Goal: Information Seeking & Learning: Learn about a topic

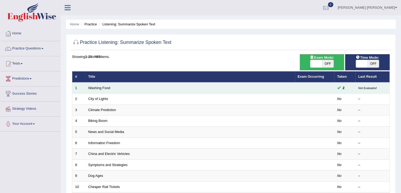
click at [340, 87] on span at bounding box center [338, 87] width 3 height 3
click at [95, 89] on link "Washing Food" at bounding box center [99, 88] width 22 height 4
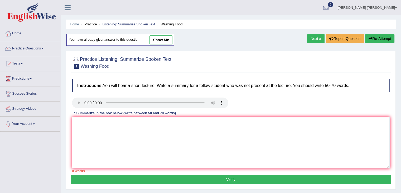
click at [161, 39] on link "show me" at bounding box center [161, 39] width 23 height 9
type textarea "The speaker provided a comprehensive overview of food safety. To begin with, th…"
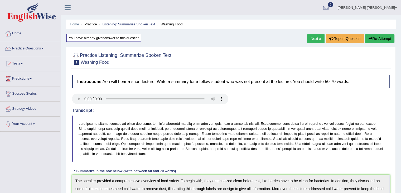
click at [77, 61] on span "1" at bounding box center [77, 62] width 6 height 5
click at [127, 55] on h2 "Practice Listening: Summarize Spoken Text 1 Washing Food" at bounding box center [121, 57] width 99 height 13
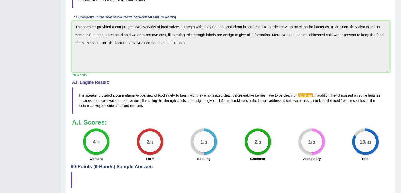
scroll to position [157, 0]
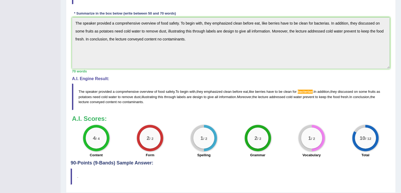
drag, startPoint x: 314, startPoint y: 135, endPoint x: 311, endPoint y: 135, distance: 3.2
click at [311, 135] on div "1 / 2" at bounding box center [311, 137] width 21 height 21
drag, startPoint x: 357, startPoint y: 142, endPoint x: 183, endPoint y: 146, distance: 174.2
click at [183, 146] on div "4 / 4 Content 2 / 2 Form 1 / 2 Spelling 2 / 2 Grammar 1 / 2 Vocabulary 10 / 12 …" at bounding box center [230, 142] width 323 height 34
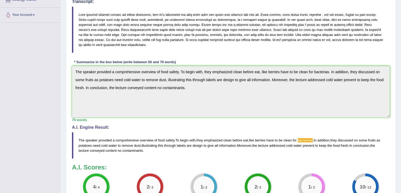
scroll to position [108, 0]
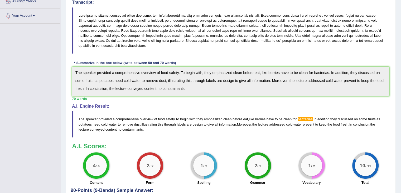
drag, startPoint x: 99, startPoint y: 121, endPoint x: 125, endPoint y: 117, distance: 26.3
click at [124, 117] on blockquote "The speaker provided a comprehensive overview of food safety . To begin with , …" at bounding box center [231, 124] width 318 height 26
drag, startPoint x: 225, startPoint y: 119, endPoint x: 233, endPoint y: 119, distance: 7.9
click at [232, 119] on span "clean" at bounding box center [227, 119] width 8 height 4
click at [290, 119] on span "clean" at bounding box center [288, 119] width 8 height 4
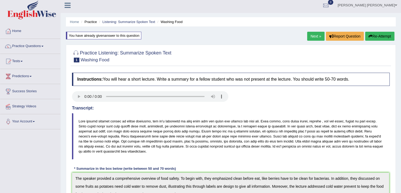
scroll to position [0, 0]
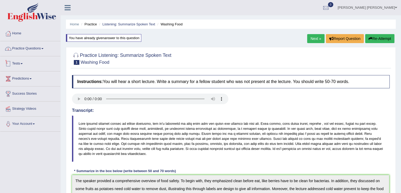
click at [38, 45] on link "Practice Questions" at bounding box center [30, 47] width 60 height 13
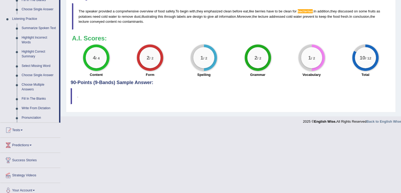
scroll to position [216, 0]
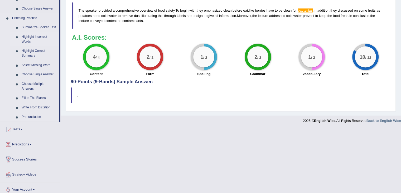
click at [33, 37] on link "Highlight Incorrect Words" at bounding box center [39, 39] width 40 height 14
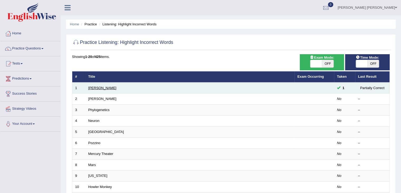
click at [89, 87] on link "[PERSON_NAME]" at bounding box center [102, 88] width 28 height 4
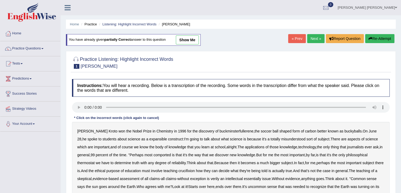
click at [180, 41] on link "show me" at bounding box center [187, 39] width 23 height 9
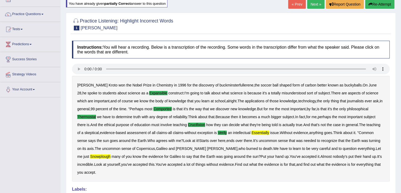
scroll to position [36, 0]
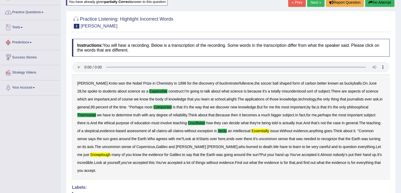
click at [30, 16] on link "Practice Questions" at bounding box center [30, 11] width 60 height 13
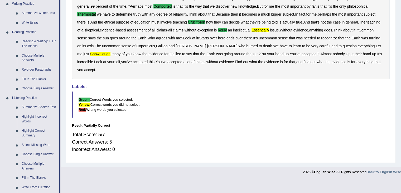
drag, startPoint x: 297, startPoint y: 85, endPoint x: 294, endPoint y: 112, distance: 27.3
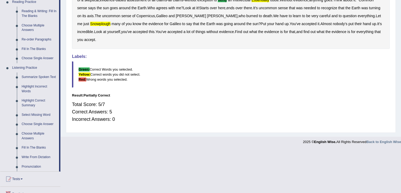
drag, startPoint x: 245, startPoint y: 117, endPoint x: 244, endPoint y: 136, distance: 19.0
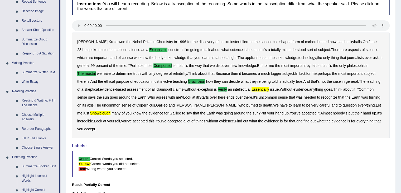
scroll to position [0, 0]
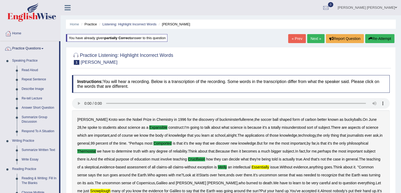
click at [313, 40] on link "Next »" at bounding box center [315, 38] width 17 height 9
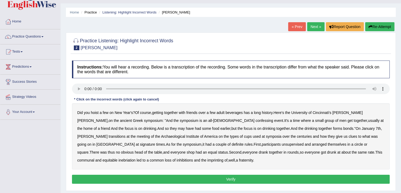
scroll to position [16, 0]
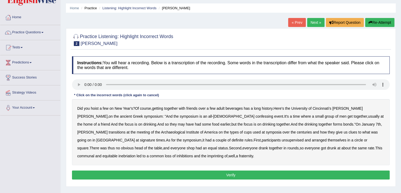
click at [256, 116] on b "confessing" at bounding box center [265, 116] width 18 height 4
click at [155, 138] on b "signature" at bounding box center [147, 140] width 15 height 4
click at [282, 140] on b "unsupervised" at bounding box center [293, 140] width 22 height 4
click at [187, 149] on b "shop" at bounding box center [191, 148] width 8 height 4
click at [208, 156] on b "imprinting" at bounding box center [216, 156] width 16 height 4
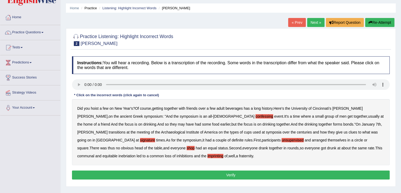
click at [243, 174] on button "Verify" at bounding box center [231, 174] width 318 height 9
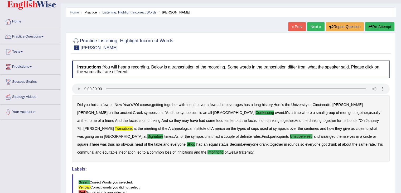
scroll to position [0, 0]
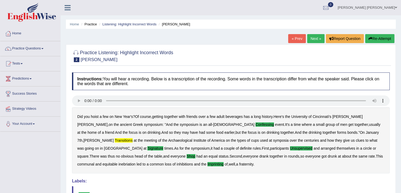
click at [315, 41] on link "Next »" at bounding box center [315, 38] width 17 height 9
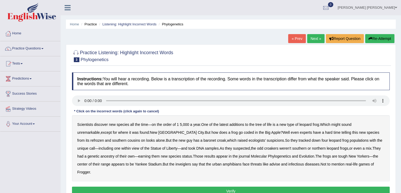
click at [244, 133] on b "coded" at bounding box center [249, 132] width 10 height 4
click at [204, 139] on b "baronet" at bounding box center [210, 140] width 12 height 4
click at [280, 148] on b "weren't" at bounding box center [286, 148] width 12 height 4
click at [175, 164] on b "inveiglers" at bounding box center [183, 164] width 16 height 4
click at [236, 186] on button "Verify" at bounding box center [231, 190] width 318 height 9
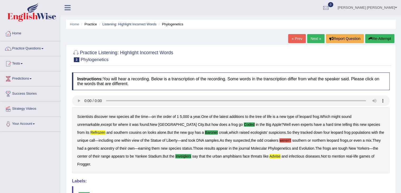
click at [317, 40] on link "Next »" at bounding box center [315, 38] width 17 height 9
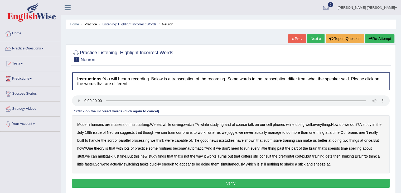
click at [245, 126] on b "course" at bounding box center [241, 124] width 11 height 4
click at [282, 139] on b "submissive" at bounding box center [273, 140] width 18 height 4
click at [252, 156] on b "coffers" at bounding box center [246, 156] width 11 height 4
click at [221, 181] on button "Verify" at bounding box center [231, 182] width 318 height 9
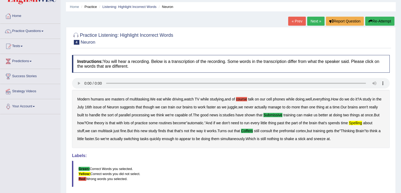
scroll to position [15, 0]
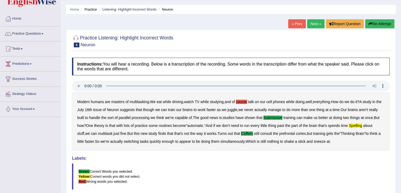
click at [308, 24] on link "Next »" at bounding box center [315, 23] width 17 height 9
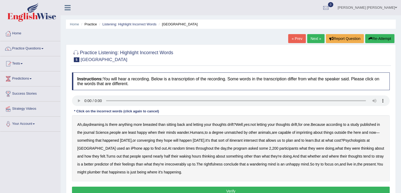
click at [313, 132] on b "imprinting" at bounding box center [305, 132] width 16 height 4
click at [164, 140] on div "Ah , daydreaming . Is there anything more breasted than sitting back and lettin…" at bounding box center [231, 148] width 318 height 66
click at [155, 140] on b "converging" at bounding box center [146, 140] width 18 height 4
click at [167, 165] on b "irrecoverably" at bounding box center [175, 164] width 21 height 4
click at [96, 171] on b "plumber" at bounding box center [93, 172] width 13 height 4
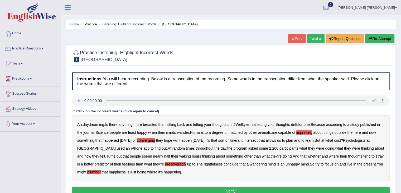
click at [249, 190] on button "Verify" at bounding box center [231, 190] width 318 height 9
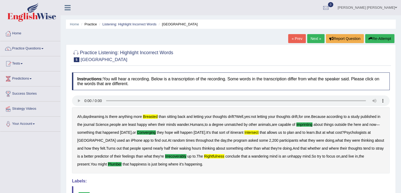
click at [316, 36] on link "Next »" at bounding box center [315, 38] width 17 height 9
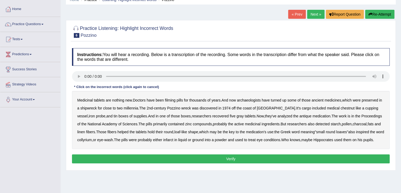
scroll to position [25, 0]
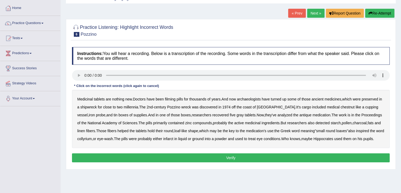
click at [341, 107] on b "chestnut" at bounding box center [348, 107] width 14 height 4
click at [175, 98] on b "filming" at bounding box center [170, 99] width 11 height 4
click at [190, 159] on button "Verify" at bounding box center [231, 157] width 318 height 9
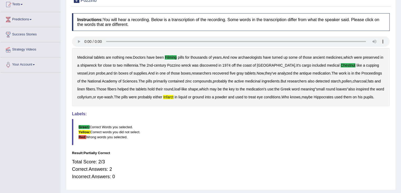
scroll to position [68, 0]
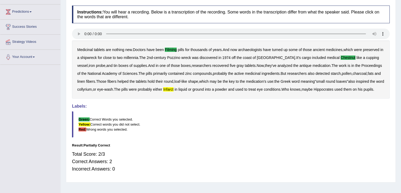
drag, startPoint x: 243, startPoint y: 130, endPoint x: 247, endPoint y: 160, distance: 30.4
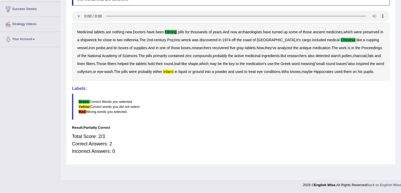
scroll to position [0, 0]
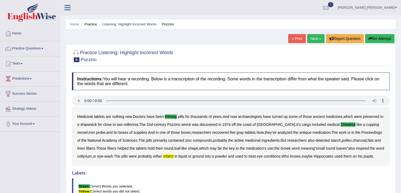
click at [309, 36] on link "Next »" at bounding box center [315, 38] width 17 height 9
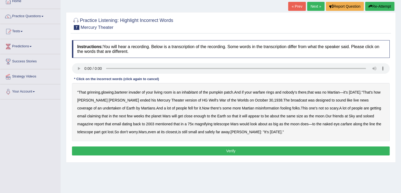
scroll to position [30, 0]
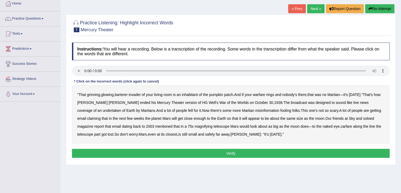
click at [363, 118] on b "soloed" at bounding box center [368, 118] width 11 height 4
click at [341, 125] on b "carfare" at bounding box center [347, 126] width 12 height 4
click at [227, 154] on button "Verify" at bounding box center [231, 153] width 318 height 9
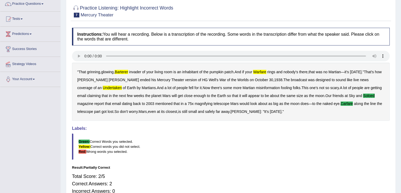
scroll to position [0, 0]
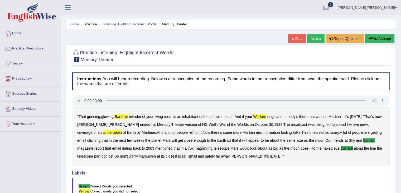
click at [311, 38] on link "Next »" at bounding box center [315, 38] width 17 height 9
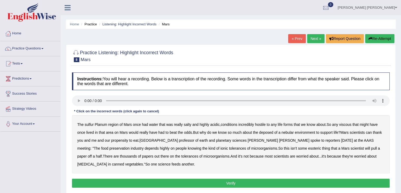
click at [351, 124] on b "viscous" at bounding box center [345, 124] width 12 height 4
click at [228, 184] on button "Verify" at bounding box center [231, 182] width 318 height 9
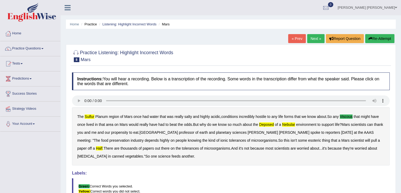
click at [350, 170] on div "Instructions: You will hear a recording. Below is a transcription of the record…" at bounding box center [231, 158] width 321 height 176
click at [313, 42] on link "Next »" at bounding box center [315, 38] width 17 height 9
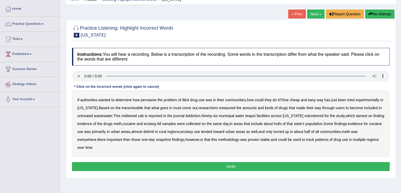
drag, startPoint x: 405, startPoint y: 45, endPoint x: 405, endPoint y: 67, distance: 22.2
click at [401, 65] on html "Toggle navigation Home Practice Questions Speaking Practice Read Aloud Repeat S…" at bounding box center [200, 71] width 401 height 193
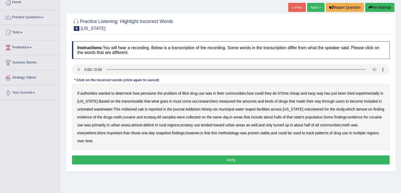
click at [131, 99] on b "transmissible" at bounding box center [133, 101] width 22 height 4
click at [130, 110] on b "midwived" at bounding box center [128, 109] width 15 height 4
click at [359, 109] on b "tamest" at bounding box center [361, 109] width 11 height 4
click at [154, 125] on b "delimit" at bounding box center [149, 125] width 11 height 4
click at [248, 157] on button "Verify" at bounding box center [231, 159] width 318 height 9
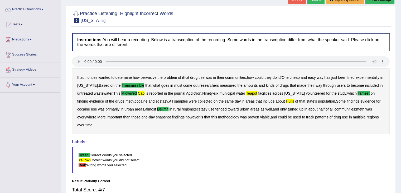
scroll to position [34, 0]
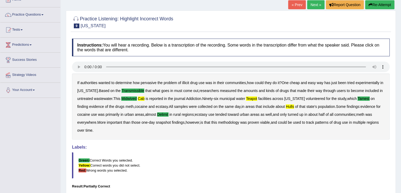
click at [310, 9] on link "Next »" at bounding box center [315, 4] width 17 height 9
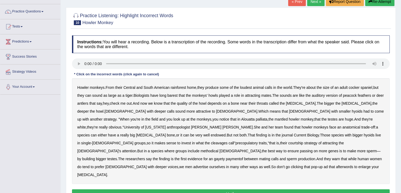
scroll to position [37, 0]
click at [228, 140] on b "cleavages" at bounding box center [219, 142] width 17 height 4
click at [219, 148] on b "methodical" at bounding box center [210, 150] width 18 height 4
click at [225, 156] on b "gayety" at bounding box center [219, 158] width 11 height 4
click at [336, 164] on b "afterwords" at bounding box center [344, 166] width 17 height 4
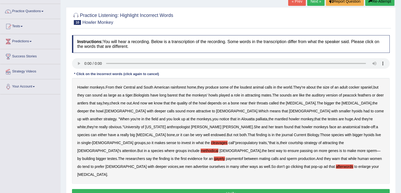
click at [174, 189] on button "Verify" at bounding box center [231, 193] width 318 height 9
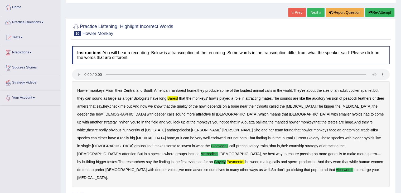
scroll to position [16, 0]
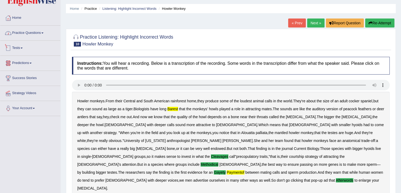
click at [12, 29] on div at bounding box center [8, 33] width 8 height 8
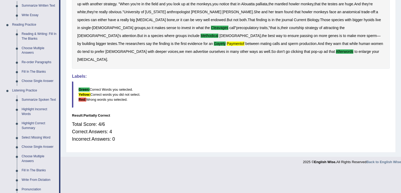
scroll to position [221, 0]
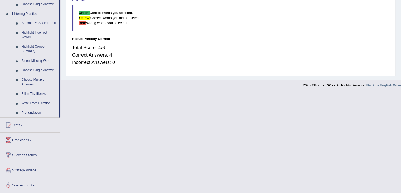
drag, startPoint x: 71, startPoint y: 70, endPoint x: 65, endPoint y: 140, distance: 70.4
click at [45, 24] on link "Summarize Spoken Text" at bounding box center [39, 22] width 40 height 9
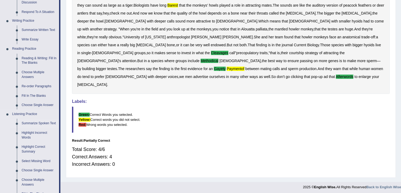
scroll to position [104, 0]
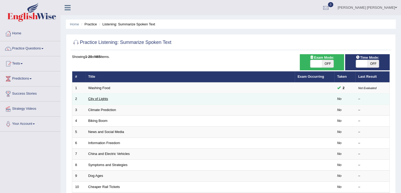
click at [99, 98] on link "City of Lights" at bounding box center [98, 99] width 20 height 4
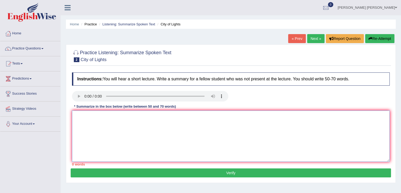
click at [130, 135] on textarea at bounding box center [231, 135] width 318 height 51
click at [271, 121] on textarea at bounding box center [231, 135] width 318 height 51
click at [120, 124] on textarea at bounding box center [231, 135] width 318 height 51
click at [109, 128] on textarea at bounding box center [231, 135] width 318 height 51
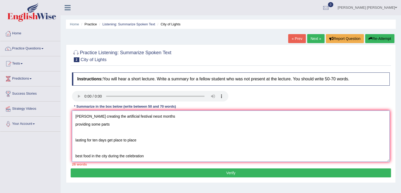
click at [75, 114] on textarea "artis creating the artificial festival nesxt months providing some parts lastin…" at bounding box center [231, 135] width 318 height 51
click at [82, 116] on textarea "artis creating the artificial festival nesxt months providing some parts lastin…" at bounding box center [231, 135] width 318 height 51
click at [112, 126] on textarea "artist creating the artificial festival nesxt months providing some parts lasti…" at bounding box center [231, 135] width 318 height 51
click at [112, 139] on textarea "artist creating the artificial festival nesxt months providing some parts of bo…" at bounding box center [231, 135] width 318 height 51
click at [75, 116] on textarea "artist creating the artificial festival nesxt months providing some parts of bo…" at bounding box center [231, 135] width 318 height 51
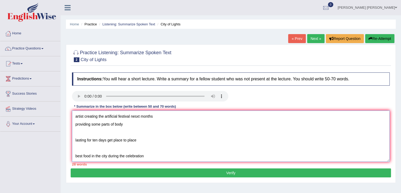
click at [75, 116] on textarea "artist creating the artificial festival nesxt months providing some parts of bo…" at bounding box center [231, 135] width 318 height 51
click at [117, 114] on textarea "artist creating the artificial festival nesxt months providing some parts of bo…" at bounding box center [231, 135] width 318 height 51
click at [208, 114] on textarea "In this lecture, the speaker discussed about artist creating the artificial fes…" at bounding box center [231, 135] width 318 height 51
click at [228, 113] on textarea "In this lecture, the speaker discussed about artist creating the artificial fes…" at bounding box center [231, 135] width 318 height 51
drag, startPoint x: 203, startPoint y: 116, endPoint x: 207, endPoint y: 119, distance: 5.0
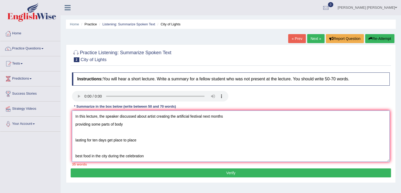
click at [203, 115] on textarea "In this lecture, the speaker discussed about artist creating the artificial fes…" at bounding box center [231, 135] width 318 height 51
click at [230, 117] on textarea "In this lecture, the speaker discussed about artist creating the artificial fes…" at bounding box center [231, 135] width 318 height 51
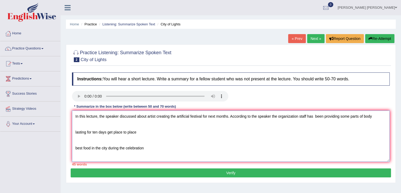
click at [372, 118] on textarea "In this lecture, the speaker discussed about artist creating the artificial fes…" at bounding box center [231, 135] width 318 height 51
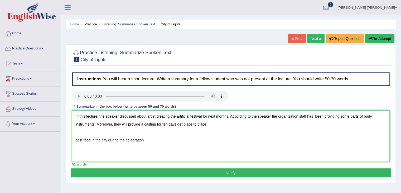
click at [173, 131] on textarea "In this lecture, the speaker discussed about artist creating the artificial fes…" at bounding box center [231, 135] width 318 height 51
click at [163, 123] on textarea "In this lecture, the speaker discussed about artist creating the artificial fes…" at bounding box center [231, 135] width 318 height 51
click at [175, 123] on textarea "In this lecture, the speaker discussed about artist creating the artificial fes…" at bounding box center [231, 135] width 318 height 51
click at [217, 123] on textarea "In this lecture, the speaker discussed about artist creating the artificial fes…" at bounding box center [231, 135] width 318 height 51
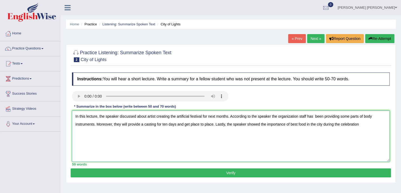
click at [367, 123] on textarea "In this lecture, the speaker discussed about artist creating the artificial fes…" at bounding box center [231, 135] width 318 height 51
click at [313, 117] on textarea "In this lecture, the speaker discussed about artist creating the artificial fes…" at bounding box center [231, 135] width 318 height 51
drag, startPoint x: 329, startPoint y: 117, endPoint x: 332, endPoint y: 116, distance: 2.8
click at [332, 116] on textarea "In this lecture, the speaker discussed about artist creating the artificial fes…" at bounding box center [231, 135] width 318 height 51
click at [345, 135] on textarea "In this lecture, the speaker discussed about artist creating the artificial fes…" at bounding box center [231, 135] width 318 height 51
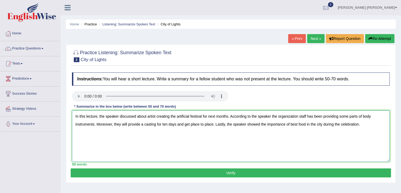
click at [338, 117] on textarea "In this lecture, the speaker discussed about artist creating the artificial fes…" at bounding box center [231, 135] width 318 height 51
click at [354, 142] on textarea "In this lecture, the speaker discussed about artist creating the artificial fes…" at bounding box center [231, 135] width 318 height 51
click at [198, 125] on textarea "In this lecture, the speaker discussed about artist creating the artificial fes…" at bounding box center [231, 135] width 318 height 51
click at [226, 137] on textarea "In this lecture, the speaker discussed about artist creating the artificial fes…" at bounding box center [231, 135] width 318 height 51
click at [189, 122] on textarea "In this lecture, the speaker discussed about artist creating the artificial fes…" at bounding box center [231, 135] width 318 height 51
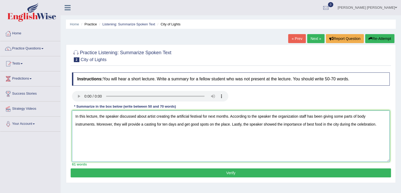
type textarea "In this lecture, the speaker discussed about artist creating the artificial fes…"
click at [313, 170] on button "Verify" at bounding box center [231, 172] width 321 height 9
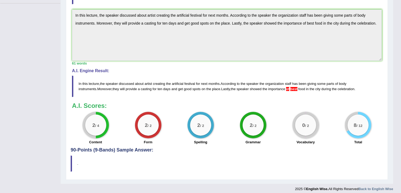
scroll to position [131, 0]
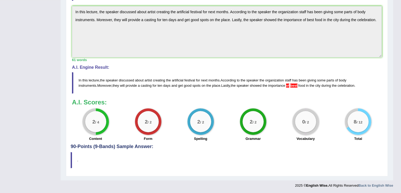
click at [290, 84] on span "best" at bounding box center [293, 85] width 7 height 4
click at [290, 85] on span "best" at bounding box center [293, 85] width 7 height 4
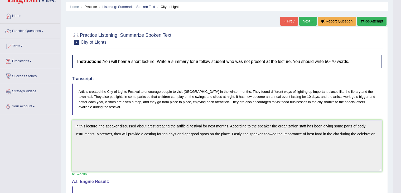
scroll to position [14, 0]
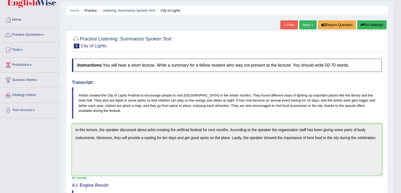
click at [308, 25] on link "Next »" at bounding box center [307, 24] width 17 height 9
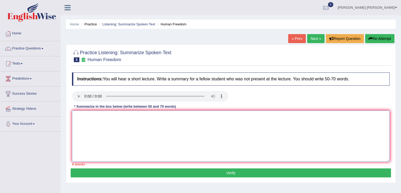
click at [106, 120] on textarea at bounding box center [231, 135] width 318 height 51
click at [89, 116] on textarea at bounding box center [231, 135] width 318 height 51
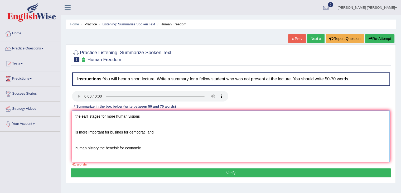
drag, startPoint x: 201, startPoint y: 132, endPoint x: 176, endPoint y: 125, distance: 25.7
click at [76, 116] on textarea "the earli stages for more human visions is more important for busines for democ…" at bounding box center [231, 135] width 318 height 51
click at [89, 116] on textarea "the earli stages for more human visions is more important for busines for democ…" at bounding box center [231, 135] width 318 height 51
click at [74, 117] on textarea "the early stages for more human visions is more important for busines for democ…" at bounding box center [231, 135] width 318 height 51
click at [213, 117] on textarea "The sepaker discussed major information about the early stages for more human v…" at bounding box center [231, 135] width 318 height 51
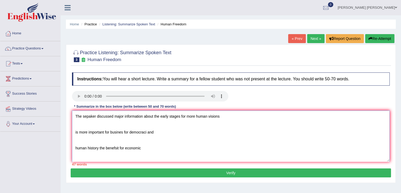
click at [221, 116] on textarea "The sepaker discussed major information about the early stages for more human v…" at bounding box center [231, 135] width 318 height 51
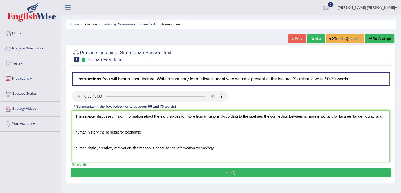
click at [316, 117] on textarea "The sepaker discussed major information about the early stages for more human v…" at bounding box center [231, 135] width 318 height 51
click at [321, 115] on textarea "The sepaker discussed major information about the early stages for more human v…" at bounding box center [231, 135] width 318 height 51
click at [375, 115] on textarea "The sepaker discussed major information about the early stages for more human v…" at bounding box center [231, 135] width 318 height 51
click at [346, 116] on textarea "The sepaker discussed major information about the early stages for more human v…" at bounding box center [231, 135] width 318 height 51
drag, startPoint x: 369, startPoint y: 117, endPoint x: 373, endPoint y: 116, distance: 4.0
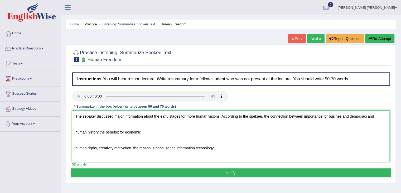
click at [373, 116] on textarea "The sepaker discussed major information about the early stages for more human v…" at bounding box center [231, 135] width 318 height 51
click at [374, 116] on textarea "The sepaker discussed major information about the early stages for more human v…" at bounding box center [231, 135] width 318 height 51
click at [349, 124] on textarea "The sepaker discussed major information about the early stages for more human v…" at bounding box center [231, 135] width 318 height 51
drag, startPoint x: 323, startPoint y: 116, endPoint x: 305, endPoint y: 115, distance: 18.2
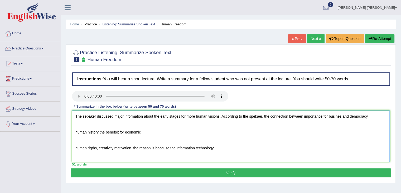
click at [305, 115] on textarea "The sepaker discussed major information about the early stages for more human v…" at bounding box center [231, 135] width 318 height 51
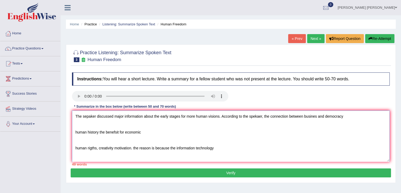
click at [311, 115] on textarea "The sepaker discussed major information about the early stages for more human v…" at bounding box center [231, 135] width 318 height 51
click at [349, 115] on textarea "The sepaker discussed major information about the early stages for more human v…" at bounding box center [231, 135] width 318 height 51
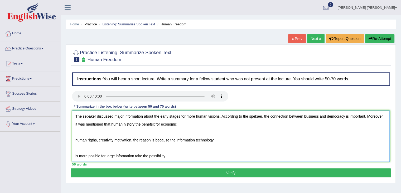
click at [141, 125] on textarea "The sepaker discussed major information about the early stages for more human v…" at bounding box center [231, 135] width 318 height 51
click at [159, 121] on textarea "The sepaker discussed major information about the early stages for more human v…" at bounding box center [231, 135] width 318 height 51
click at [186, 120] on textarea "The sepaker discussed major information about the early stages for more human v…" at bounding box center [231, 135] width 318 height 51
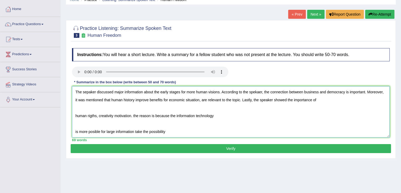
scroll to position [26, 0]
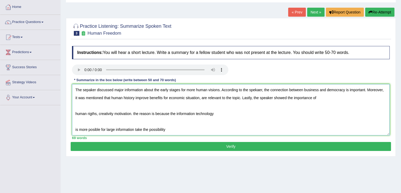
click at [224, 121] on textarea "The sepaker discussed major information about the early stages for more human v…" at bounding box center [231, 109] width 318 height 51
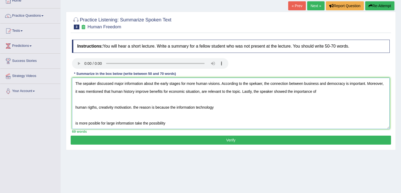
drag, startPoint x: 153, startPoint y: 111, endPoint x: 151, endPoint y: 122, distance: 10.4
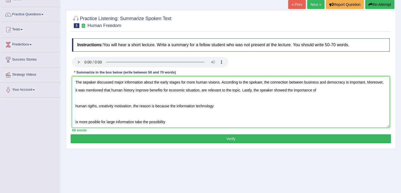
click at [153, 116] on textarea "The sepaker discussed major information about the early stages for more human v…" at bounding box center [231, 101] width 318 height 51
drag, startPoint x: 74, startPoint y: 121, endPoint x: 166, endPoint y: 125, distance: 92.2
click at [166, 125] on textarea "The sepaker discussed major information about the early stages for more human v…" at bounding box center [231, 101] width 318 height 51
click at [326, 89] on textarea "The sepaker discussed major information about the early stages for more human v…" at bounding box center [231, 101] width 318 height 51
paste textarea "is more posible for large information take the possibility"
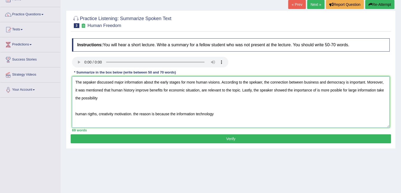
click at [338, 89] on textarea "The sepaker discussed major information about the early stages for more human v…" at bounding box center [231, 101] width 318 height 51
click at [119, 99] on textarea "The sepaker discussed major information about the early stages for more human v…" at bounding box center [231, 101] width 318 height 51
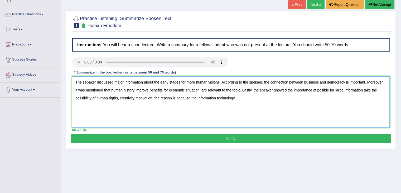
drag, startPoint x: 153, startPoint y: 97, endPoint x: 238, endPoint y: 96, distance: 84.7
click at [238, 96] on textarea "The sepaker discussed major information about the early stages for more human v…" at bounding box center [231, 101] width 318 height 51
click at [236, 105] on textarea "The sepaker discussed major information about the early stages for more human v…" at bounding box center [231, 101] width 318 height 51
click at [153, 98] on textarea "The sepaker discussed major information about the early stages for more human v…" at bounding box center [231, 101] width 318 height 51
click at [323, 90] on textarea "The sepaker discussed major information about the early stages for more human v…" at bounding box center [231, 101] width 318 height 51
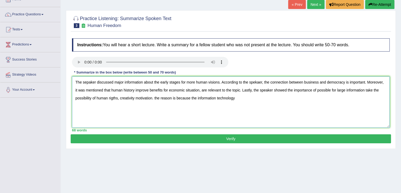
drag, startPoint x: 334, startPoint y: 89, endPoint x: 345, endPoint y: 90, distance: 10.4
click at [345, 90] on textarea "The sepaker discussed major information about the early stages for more human v…" at bounding box center [231, 101] width 318 height 51
drag, startPoint x: 359, startPoint y: 89, endPoint x: 385, endPoint y: 89, distance: 25.9
click at [385, 89] on textarea "The sepaker discussed major information about the early stages for more human v…" at bounding box center [231, 101] width 318 height 51
click at [383, 90] on textarea "The sepaker discussed major information about the early stages for more human v…" at bounding box center [231, 101] width 318 height 51
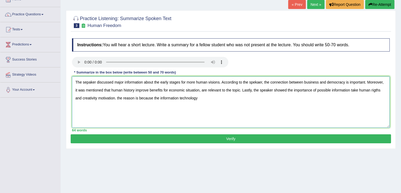
click at [117, 98] on textarea "The sepaker discussed major information about the early stages for more human v…" at bounding box center [231, 101] width 318 height 51
drag, startPoint x: 138, startPoint y: 97, endPoint x: 117, endPoint y: 97, distance: 20.6
click at [117, 97] on textarea "The sepaker discussed major information about the early stages for more human v…" at bounding box center [231, 101] width 318 height 51
click at [180, 98] on textarea "The sepaker discussed major information about the early stages for more human v…" at bounding box center [231, 101] width 318 height 51
paste textarea "the reason is"
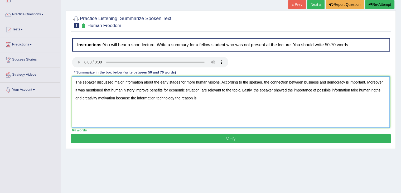
click at [181, 97] on textarea "The sepaker discussed major information about the early stages for more human v…" at bounding box center [231, 101] width 318 height 51
click at [174, 99] on textarea "The sepaker discussed major information about the early stages for more human v…" at bounding box center [231, 101] width 318 height 51
drag, startPoint x: 197, startPoint y: 98, endPoint x: 204, endPoint y: 98, distance: 6.6
click at [204, 98] on textarea "The sepaker discussed major information about the early stages for more human v…" at bounding box center [231, 101] width 318 height 51
click at [184, 98] on textarea "The sepaker discussed major information about the early stages for more human v…" at bounding box center [231, 101] width 318 height 51
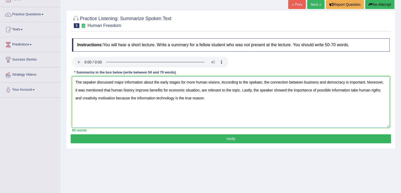
click at [230, 112] on textarea "The sepaker discussed major information about the early stages for more human v…" at bounding box center [231, 101] width 318 height 51
click at [255, 82] on textarea "The sepaker discussed major information about the early stages for more human v…" at bounding box center [231, 101] width 318 height 51
click at [258, 83] on textarea "The sepaker discussed major information about the early stages for more human v…" at bounding box center [231, 101] width 318 height 51
click at [91, 83] on textarea "The sepaker discussed major information about the early stages for more human v…" at bounding box center [231, 101] width 318 height 51
type textarea "The speaker discussed major information about the early stages for more human v…"
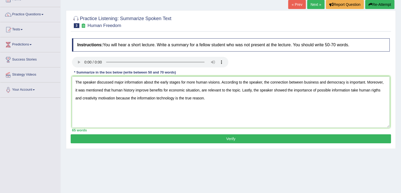
click at [247, 140] on button "Verify" at bounding box center [231, 138] width 321 height 9
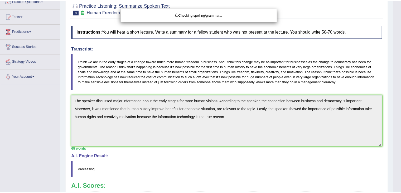
scroll to position [50, 0]
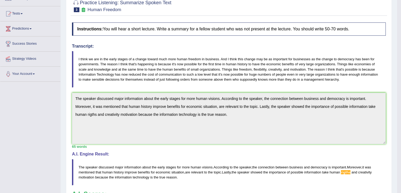
drag, startPoint x: 405, startPoint y: 56, endPoint x: 405, endPoint y: 88, distance: 31.4
click at [401, 88] on html "Toggle navigation Home Practice Questions Speaking Practice Read Aloud Repeat S…" at bounding box center [200, 46] width 401 height 193
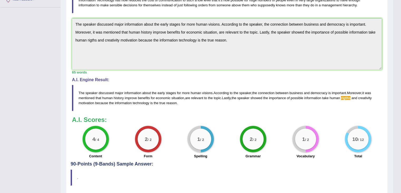
scroll to position [130, 0]
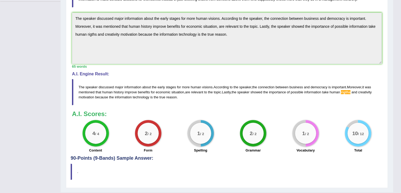
drag, startPoint x: 366, startPoint y: 134, endPoint x: 356, endPoint y: 135, distance: 10.1
click at [356, 135] on div "10 / 12" at bounding box center [358, 132] width 21 height 21
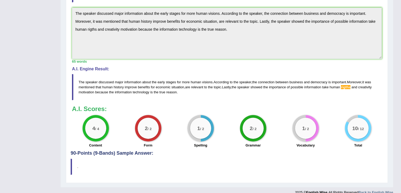
scroll to position [141, 0]
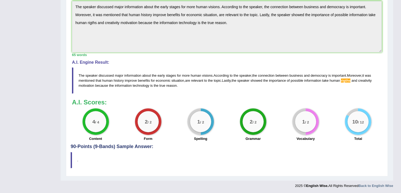
click at [349, 78] on span "rigths" at bounding box center [345, 80] width 9 height 4
click at [347, 80] on span "rigths" at bounding box center [345, 80] width 9 height 4
click at [348, 79] on span "rigths" at bounding box center [345, 80] width 9 height 4
click at [349, 79] on span "rigths" at bounding box center [345, 80] width 9 height 4
click at [348, 78] on span "rigths" at bounding box center [345, 80] width 9 height 4
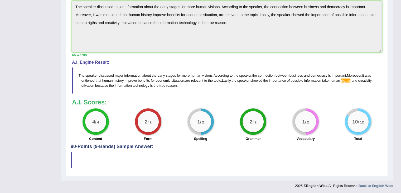
click at [346, 79] on span "rigths" at bounding box center [345, 80] width 9 height 4
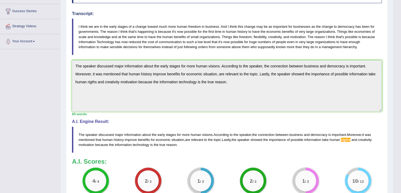
scroll to position [82, 0]
click at [244, 134] on span "speaker" at bounding box center [245, 135] width 12 height 4
drag, startPoint x: 293, startPoint y: 138, endPoint x: 315, endPoint y: 140, distance: 22.5
click at [293, 138] on blockquote "The speaker discussed major information about the early stages for more human v…" at bounding box center [227, 140] width 310 height 26
click at [335, 140] on span "human" at bounding box center [335, 140] width 11 height 4
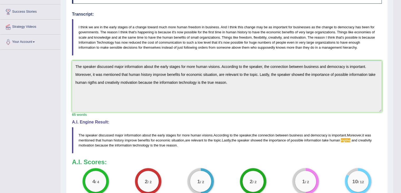
click at [347, 138] on span "rigths" at bounding box center [345, 140] width 9 height 4
click at [351, 140] on span "rigths" at bounding box center [345, 140] width 9 height 4
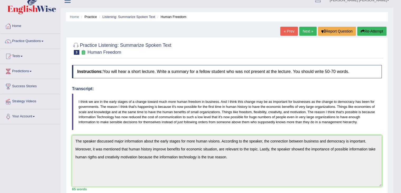
scroll to position [3, 0]
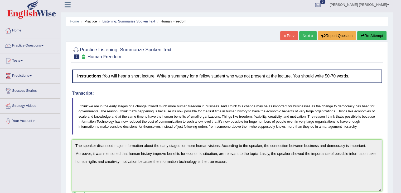
click at [310, 33] on link "Next »" at bounding box center [307, 35] width 17 height 9
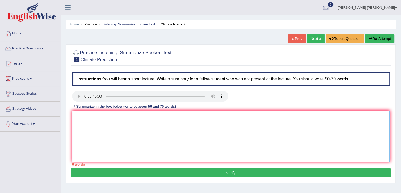
click at [232, 151] on textarea at bounding box center [231, 135] width 318 height 51
click at [94, 119] on textarea at bounding box center [231, 135] width 318 height 51
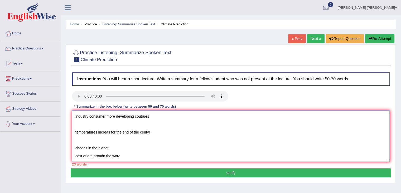
scroll to position [12, 0]
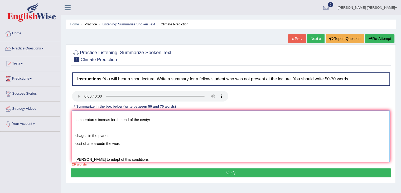
click at [75, 159] on textarea "industry consumer more developing coutrues temperatures increas for the end of …" at bounding box center [231, 135] width 318 height 51
click at [154, 156] on textarea "industry consumer more developing coutrues temperatures increas for the end of …" at bounding box center [231, 135] width 318 height 51
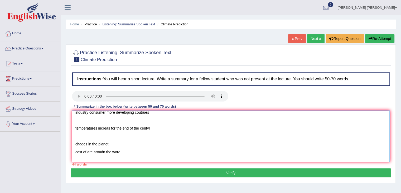
scroll to position [0, 0]
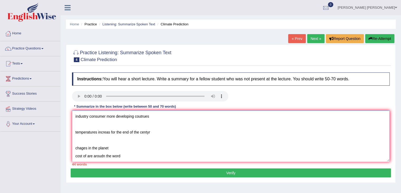
drag, startPoint x: 150, startPoint y: 151, endPoint x: 148, endPoint y: 136, distance: 15.7
click at [74, 117] on textarea "industry consumer more developing coutrues temperatures increas for the end of …" at bounding box center [231, 135] width 318 height 51
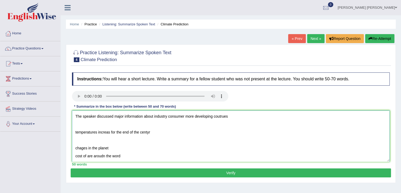
click at [180, 117] on textarea "The speaker discussed major information about industry consumer more developing…" at bounding box center [231, 135] width 318 height 51
click at [154, 114] on textarea "The speaker discussed major information about industry consumer more developing…" at bounding box center [231, 135] width 318 height 51
click at [197, 117] on textarea "The speaker discussed major information about energy industry consumer more dev…" at bounding box center [231, 135] width 318 height 51
click at [249, 120] on textarea "The speaker discussed major information about energy industry consum more devel…" at bounding box center [231, 135] width 318 height 51
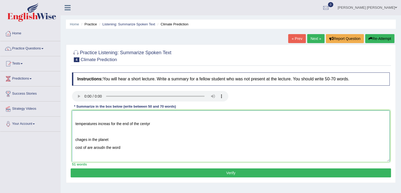
drag, startPoint x: 259, startPoint y: 126, endPoint x: 256, endPoint y: 140, distance: 14.2
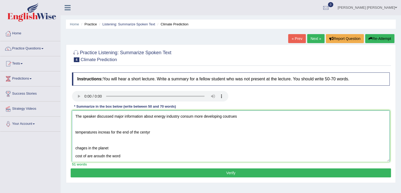
drag, startPoint x: 256, startPoint y: 140, endPoint x: 265, endPoint y: 129, distance: 14.1
click at [267, 134] on textarea "The speaker discussed major information about energy industry consum more devel…" at bounding box center [231, 135] width 318 height 51
click at [267, 135] on textarea "The speaker discussed major information about energy industry consum more devel…" at bounding box center [231, 135] width 318 height 51
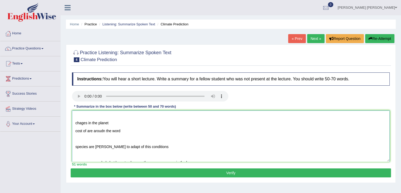
drag, startPoint x: 222, startPoint y: 128, endPoint x: 222, endPoint y: 139, distance: 10.8
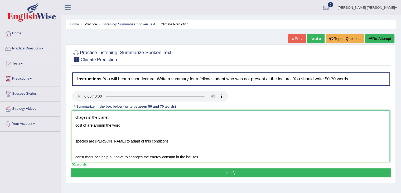
scroll to position [32, 0]
drag, startPoint x: 225, startPoint y: 123, endPoint x: 225, endPoint y: 136, distance: 12.9
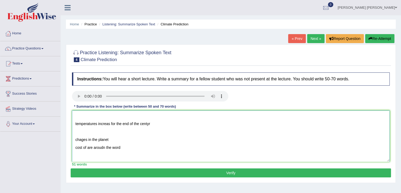
scroll to position [0, 0]
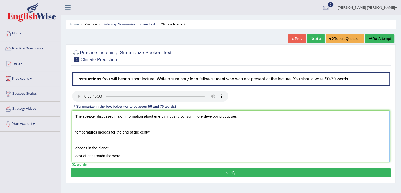
drag, startPoint x: 256, startPoint y: 156, endPoint x: 266, endPoint y: 136, distance: 21.6
click at [266, 136] on textarea "The speaker discussed major information about energy industry consum more devel…" at bounding box center [231, 135] width 318 height 51
click at [154, 116] on textarea "The speaker discussed major information about energy industry consum more devel…" at bounding box center [231, 135] width 318 height 51
click at [313, 117] on textarea "The speaker discussed major information about climate change. According to the …" at bounding box center [231, 135] width 318 height 51
click at [363, 117] on textarea "The speaker discussed major information about climate change. According to the …" at bounding box center [231, 135] width 318 height 51
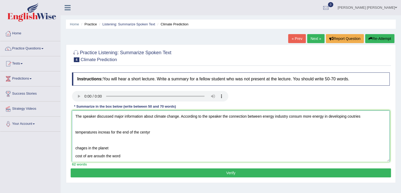
click at [323, 117] on textarea "The speaker discussed major information about climate change. According to the …" at bounding box center [231, 135] width 318 height 51
click at [371, 115] on textarea "The speaker discussed major information about climate change. According to the …" at bounding box center [231, 135] width 318 height 51
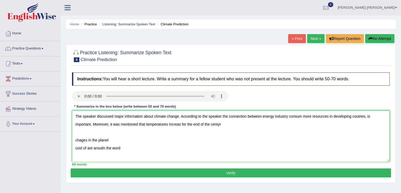
click at [181, 125] on textarea "The speaker discussed major information about climate change. According to the …" at bounding box center [231, 135] width 318 height 51
click at [225, 124] on textarea "The speaker discussed major information about climate change. According to the …" at bounding box center [231, 135] width 318 height 51
click at [187, 123] on textarea "The speaker discussed major information about climate change. According to the …" at bounding box center [231, 135] width 318 height 51
click at [188, 123] on textarea "The speaker discussed major information about climate change. According to the …" at bounding box center [231, 135] width 318 height 51
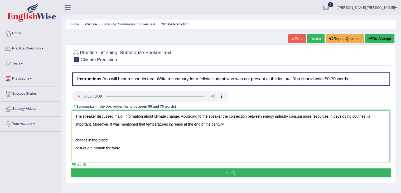
click at [223, 126] on textarea "The speaker discussed major information about climate change. According to the …" at bounding box center [231, 135] width 318 height 51
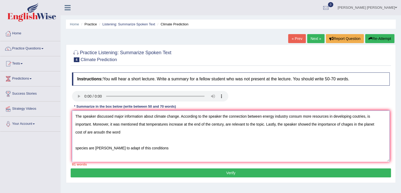
drag, startPoint x: 137, startPoint y: 132, endPoint x: 75, endPoint y: 131, distance: 62.0
click at [75, 131] on textarea "The speaker discussed major information about climate change. According to the …" at bounding box center [231, 135] width 318 height 51
click at [76, 146] on textarea "The speaker discussed major information about climate change. According to the …" at bounding box center [231, 135] width 318 height 51
click at [171, 130] on textarea "The speaker discussed major information about climate change. According to the …" at bounding box center [231, 135] width 318 height 51
drag, startPoint x: 199, startPoint y: 151, endPoint x: 75, endPoint y: 146, distance: 124.6
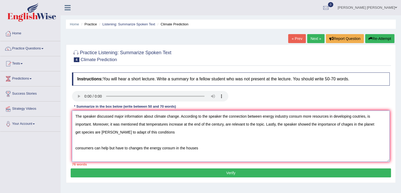
click at [75, 146] on textarea "The speaker discussed major information about climate change. According to the …" at bounding box center [231, 135] width 318 height 51
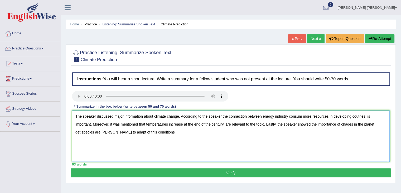
click at [328, 129] on textarea "The speaker discussed major information about climate change. According to the …" at bounding box center [231, 135] width 318 height 51
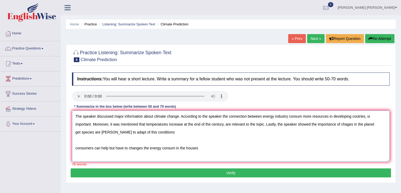
click at [205, 141] on textarea "The speaker discussed major information about climate change. According to the …" at bounding box center [231, 135] width 318 height 51
click at [168, 134] on textarea "The speaker discussed major information about climate change. According to the …" at bounding box center [231, 135] width 318 height 51
click at [169, 134] on textarea "The speaker discussed major information about climate change. According to the …" at bounding box center [231, 135] width 318 height 51
click at [348, 125] on textarea "The speaker discussed major information about climate change. According to the …" at bounding box center [231, 135] width 318 height 51
click at [368, 136] on textarea "The speaker discussed major information about climate change. According to the …" at bounding box center [231, 135] width 318 height 51
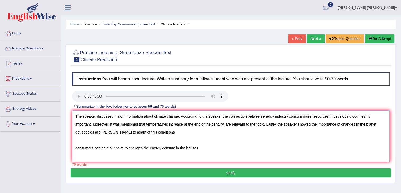
drag, startPoint x: 213, startPoint y: 147, endPoint x: 74, endPoint y: 146, distance: 138.8
click at [74, 146] on textarea "The speaker discussed major information about climate change. According to the …" at bounding box center [231, 135] width 318 height 51
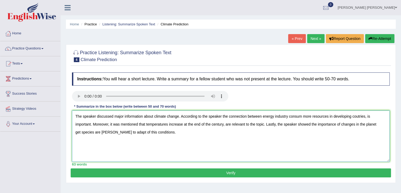
click at [357, 116] on textarea "The speaker discussed major information about climate change. According to the …" at bounding box center [231, 135] width 318 height 51
click at [359, 117] on textarea "The speaker discussed major information about climate change. According to the …" at bounding box center [231, 135] width 318 height 51
type textarea "The speaker discussed major information about climate change. According to the …"
click at [148, 169] on button "Verify" at bounding box center [231, 172] width 321 height 9
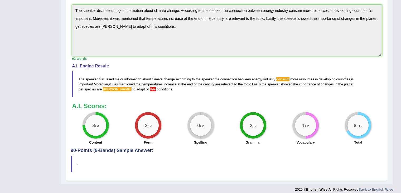
scroll to position [143, 0]
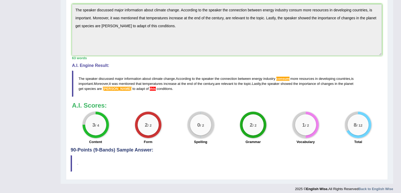
click at [150, 87] on span "this" at bounding box center [153, 89] width 6 height 4
drag, startPoint x: 247, startPoint y: 100, endPoint x: 246, endPoint y: 119, distance: 19.0
click at [246, 119] on div "Instructions: You will hear a short lecture. Write a summary for a fellow stude…" at bounding box center [227, 36] width 313 height 221
drag, startPoint x: 250, startPoint y: 126, endPoint x: 213, endPoint y: 124, distance: 36.7
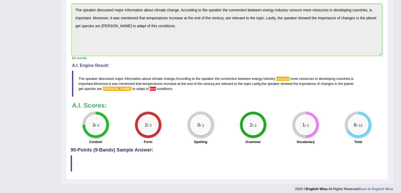
click at [213, 124] on div "3 / 4 Content 2 / 2 Form 0 / 2 Spelling 2 / 2 Grammar 1 / 2 Vocabulary 8 / 12 T…" at bounding box center [226, 128] width 315 height 34
drag, startPoint x: 177, startPoint y: 113, endPoint x: 188, endPoint y: 131, distance: 20.7
click at [187, 131] on div "0 / 2 Spelling" at bounding box center [200, 128] width 53 height 34
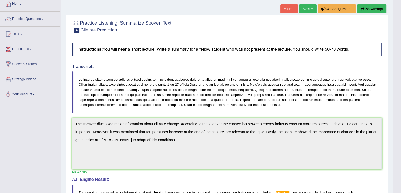
scroll to position [0, 0]
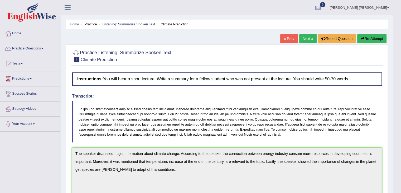
click at [306, 39] on link "Next »" at bounding box center [307, 38] width 17 height 9
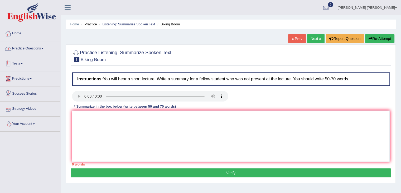
click at [34, 52] on link "Practice Questions" at bounding box center [30, 47] width 60 height 13
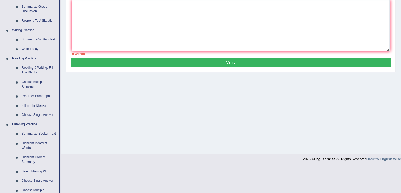
scroll to position [189, 0]
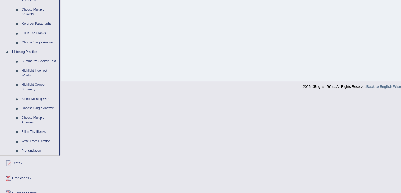
drag, startPoint x: 198, startPoint y: 43, endPoint x: 192, endPoint y: 102, distance: 59.1
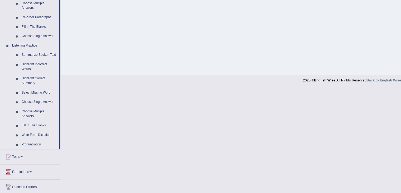
click at [43, 58] on link "Summarize Spoken Text" at bounding box center [39, 54] width 40 height 9
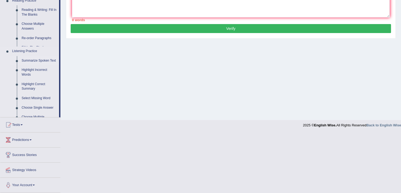
scroll to position [94, 0]
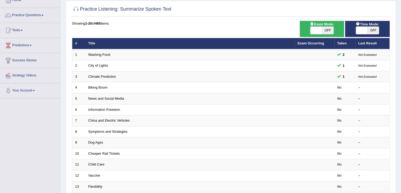
drag, startPoint x: 267, startPoint y: 42, endPoint x: 273, endPoint y: 66, distance: 24.3
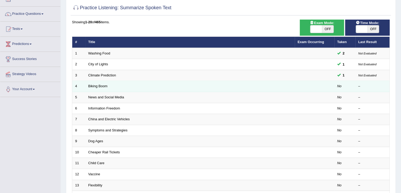
scroll to position [31, 0]
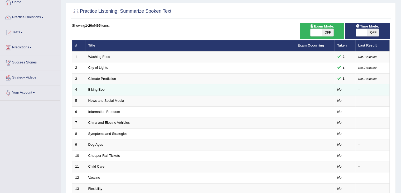
drag, startPoint x: 321, startPoint y: 102, endPoint x: 321, endPoint y: 86, distance: 15.3
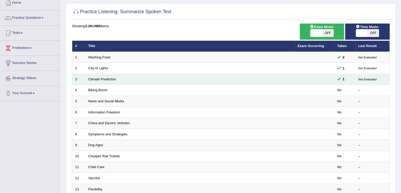
click at [323, 77] on td at bounding box center [315, 79] width 40 height 11
click at [342, 78] on span "1" at bounding box center [344, 79] width 6 height 6
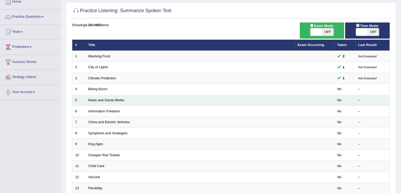
scroll to position [37, 0]
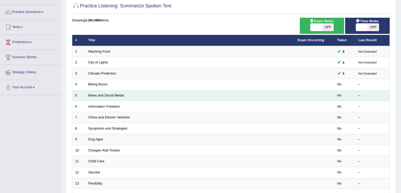
drag, startPoint x: 201, startPoint y: 84, endPoint x: 204, endPoint y: 98, distance: 14.2
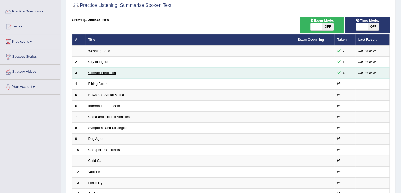
click at [101, 72] on link "Climate Prediction" at bounding box center [102, 73] width 28 height 4
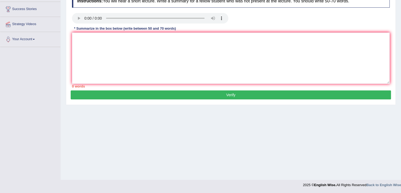
drag, startPoint x: 341, startPoint y: 67, endPoint x: 343, endPoint y: 117, distance: 50.4
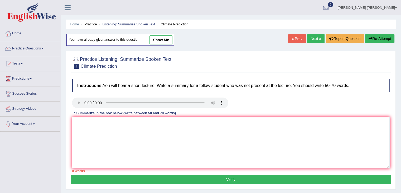
drag, startPoint x: 343, startPoint y: 132, endPoint x: 343, endPoint y: 92, distance: 39.6
click at [312, 36] on link "Next »" at bounding box center [315, 38] width 17 height 9
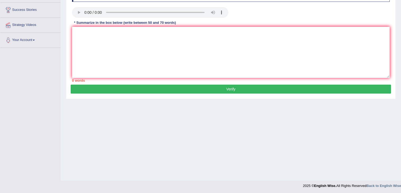
drag, startPoint x: 261, startPoint y: 73, endPoint x: 261, endPoint y: 94, distance: 21.1
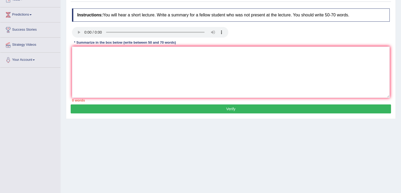
scroll to position [7, 0]
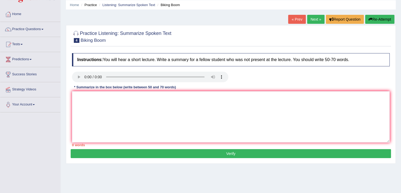
drag, startPoint x: 267, startPoint y: 76, endPoint x: 279, endPoint y: 37, distance: 41.1
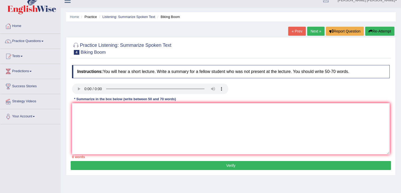
click at [298, 30] on link "« Prev" at bounding box center [296, 31] width 17 height 9
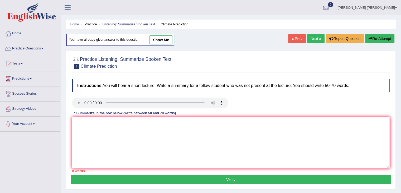
scroll to position [3, 0]
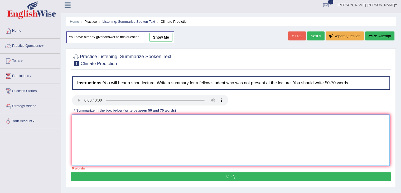
click at [243, 126] on textarea at bounding box center [231, 139] width 318 height 51
click at [258, 104] on div at bounding box center [230, 101] width 323 height 12
click at [291, 153] on textarea at bounding box center [231, 139] width 318 height 51
drag, startPoint x: 228, startPoint y: 137, endPoint x: 228, endPoint y: 135, distance: 2.7
click at [228, 136] on textarea at bounding box center [231, 139] width 318 height 51
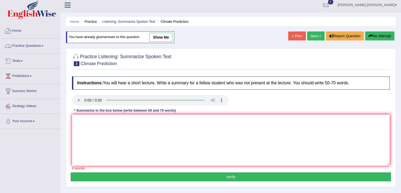
click at [41, 46] on link "Practice Questions" at bounding box center [30, 45] width 60 height 13
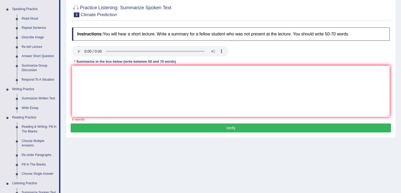
scroll to position [55, 0]
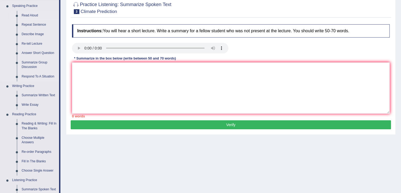
click at [32, 16] on link "Read Aloud" at bounding box center [39, 15] width 40 height 9
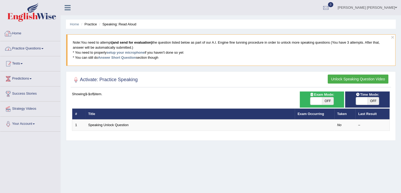
click at [22, 55] on li "Practice Questions Speaking Practice Read Aloud Repeat Sentence Describe Image …" at bounding box center [30, 48] width 60 height 15
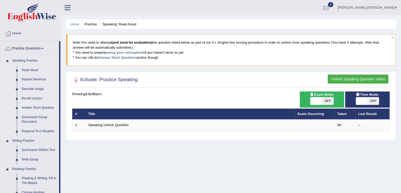
drag, startPoint x: 39, startPoint y: 64, endPoint x: 40, endPoint y: 103, distance: 39.1
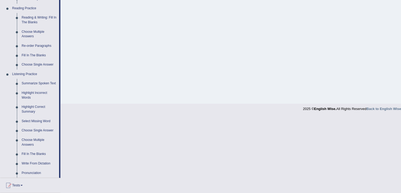
drag, startPoint x: 126, startPoint y: 92, endPoint x: 128, endPoint y: 115, distance: 22.7
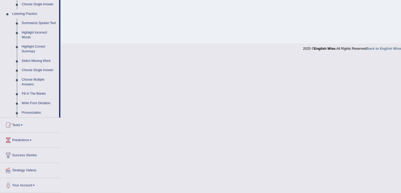
drag, startPoint x: 123, startPoint y: 109, endPoint x: 123, endPoint y: 139, distance: 29.3
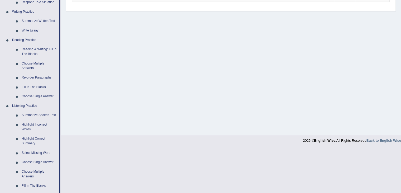
drag, startPoint x: 122, startPoint y: 138, endPoint x: 121, endPoint y: 115, distance: 22.7
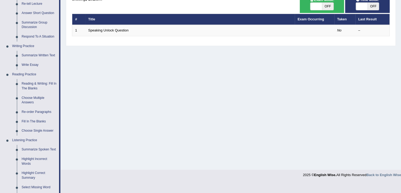
drag, startPoint x: 121, startPoint y: 115, endPoint x: 123, endPoint y: 93, distance: 22.0
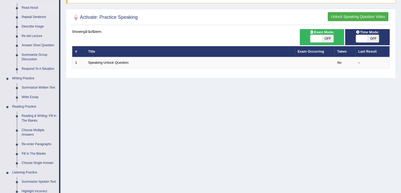
scroll to position [17, 0]
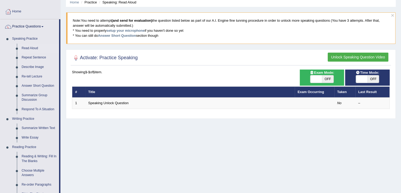
drag, startPoint x: 168, startPoint y: 120, endPoint x: 97, endPoint y: 77, distance: 82.8
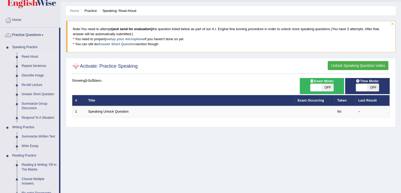
scroll to position [9, 0]
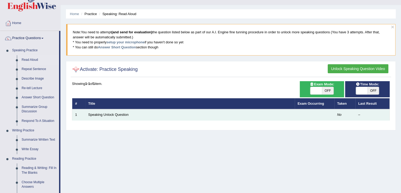
drag, startPoint x: 188, startPoint y: 135, endPoint x: 189, endPoint y: 119, distance: 16.7
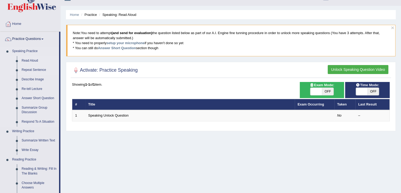
click at [27, 69] on link "Repeat Sentence" at bounding box center [39, 69] width 40 height 9
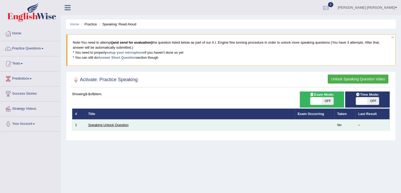
click at [115, 125] on link "Speaking Unlock Question" at bounding box center [108, 125] width 40 height 4
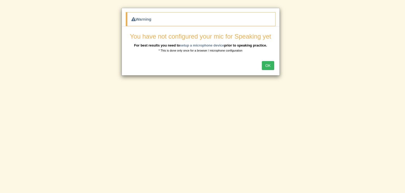
click at [265, 64] on button "OK" at bounding box center [268, 65] width 12 height 9
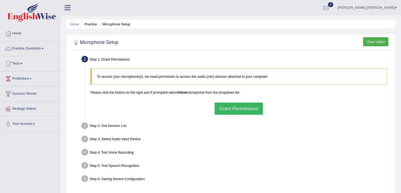
click at [247, 110] on button "Grant Permissions" at bounding box center [239, 108] width 48 height 12
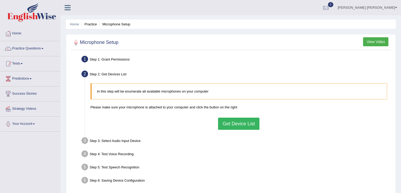
click at [244, 120] on button "Get Device List" at bounding box center [238, 123] width 41 height 12
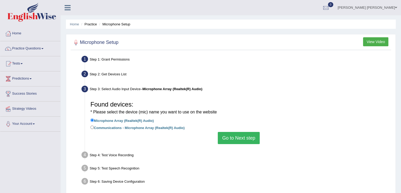
click at [244, 137] on button "Go to Next step" at bounding box center [239, 138] width 42 height 12
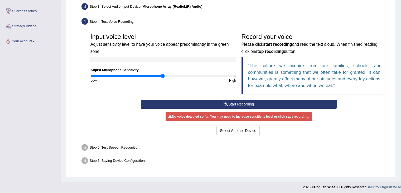
drag, startPoint x: 251, startPoint y: 63, endPoint x: 254, endPoint y: 106, distance: 43.1
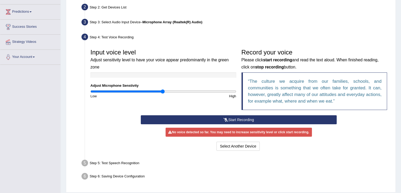
drag, startPoint x: 349, startPoint y: 150, endPoint x: 349, endPoint y: 130, distance: 20.3
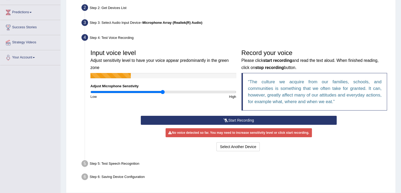
click at [217, 118] on button "Start Recording" at bounding box center [239, 120] width 196 height 9
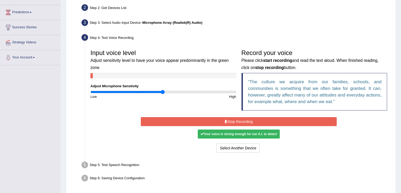
click at [190, 118] on button "Stop Recording" at bounding box center [239, 121] width 196 height 9
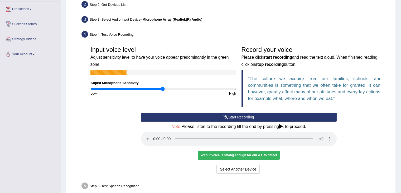
scroll to position [74, 0]
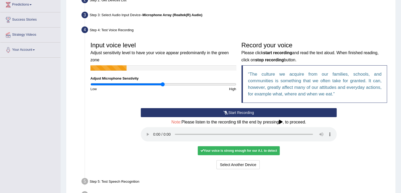
drag, startPoint x: 372, startPoint y: 108, endPoint x: 373, endPoint y: 122, distance: 13.2
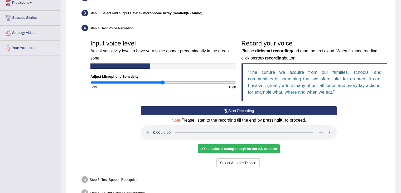
scroll to position [87, 0]
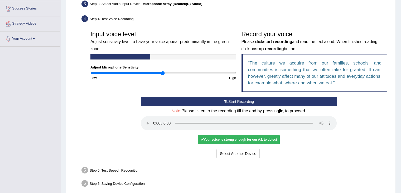
drag, startPoint x: 350, startPoint y: 100, endPoint x: 356, endPoint y: 124, distance: 24.5
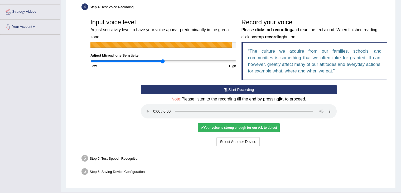
drag, startPoint x: 341, startPoint y: 148, endPoint x: 343, endPoint y: 162, distance: 14.3
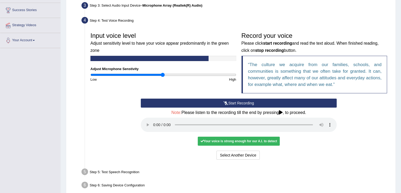
scroll to position [82, 0]
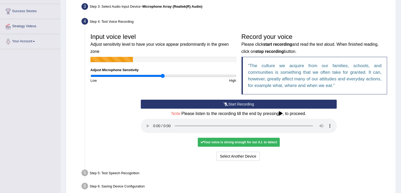
click at [65, 127] on div "Home Practice Microphone Setup You have already completed the setup earlier wit…" at bounding box center [231, 62] width 341 height 288
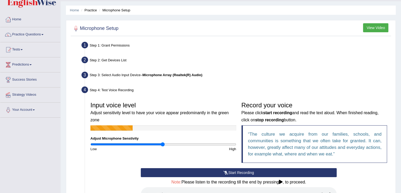
drag, startPoint x: 77, startPoint y: 91, endPoint x: 74, endPoint y: 76, distance: 15.1
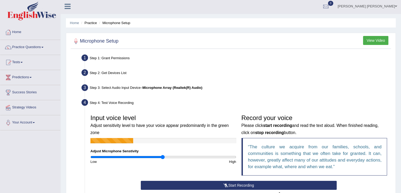
scroll to position [0, 0]
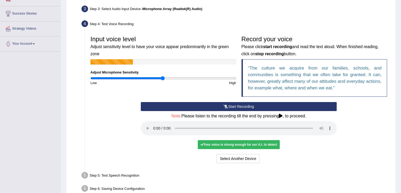
drag, startPoint x: 303, startPoint y: 72, endPoint x: 303, endPoint y: 79, distance: 7.1
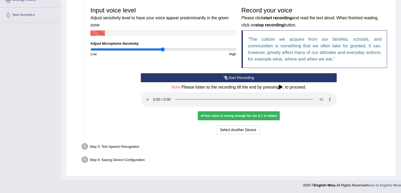
drag, startPoint x: 374, startPoint y: 54, endPoint x: 376, endPoint y: 90, distance: 36.2
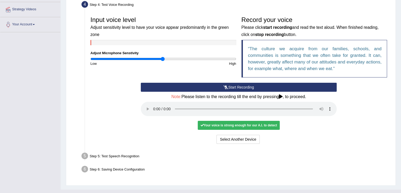
scroll to position [82, 0]
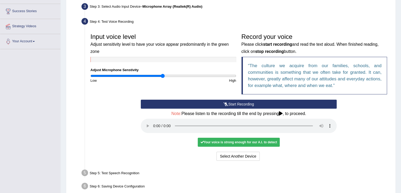
click at [387, 141] on div "Start Recording Stop Recording Note: Please listen to the recording till the en…" at bounding box center [239, 130] width 302 height 62
click at [217, 142] on div "Your voice is strong enough for our A.I. to detect" at bounding box center [239, 141] width 82 height 9
click at [163, 78] on div "High" at bounding box center [200, 80] width 75 height 5
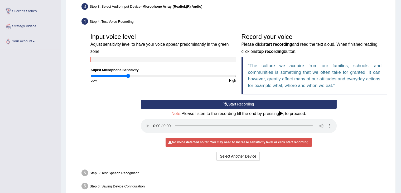
drag, startPoint x: 164, startPoint y: 76, endPoint x: 128, endPoint y: 76, distance: 36.1
click at [128, 76] on input "range" at bounding box center [163, 76] width 146 height 4
drag, startPoint x: 128, startPoint y: 73, endPoint x: 194, endPoint y: 79, distance: 67.0
click at [194, 78] on input "range" at bounding box center [163, 76] width 146 height 4
drag, startPoint x: 184, startPoint y: 143, endPoint x: 196, endPoint y: 147, distance: 12.4
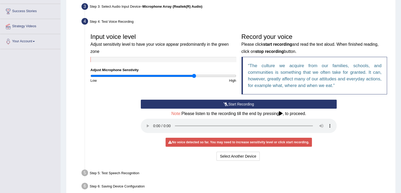
click at [184, 143] on div "No voice detected so far. You may need to increase sensitivity level or click s…" at bounding box center [239, 141] width 146 height 9
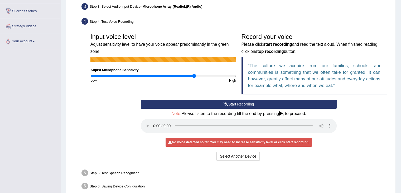
click at [251, 102] on button "Start Recording" at bounding box center [239, 103] width 196 height 9
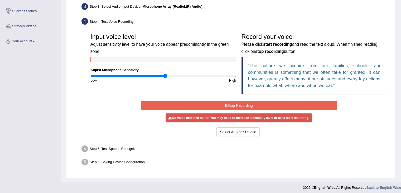
drag, startPoint x: 194, startPoint y: 74, endPoint x: 165, endPoint y: 78, distance: 29.5
click at [165, 78] on input "range" at bounding box center [163, 76] width 146 height 4
click at [223, 103] on button "Stop Recording" at bounding box center [239, 105] width 196 height 9
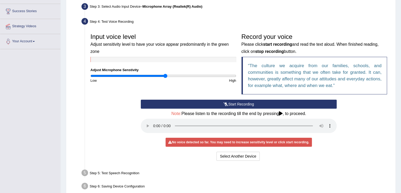
click at [224, 103] on icon at bounding box center [226, 104] width 5 height 4
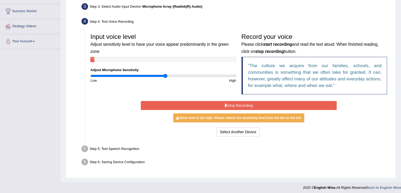
click at [223, 103] on button "Stop Recording" at bounding box center [239, 105] width 196 height 9
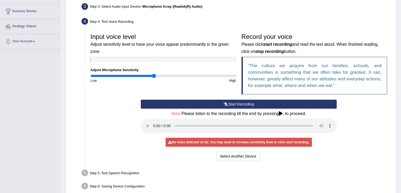
drag, startPoint x: 165, startPoint y: 75, endPoint x: 154, endPoint y: 78, distance: 11.2
click at [154, 78] on input "range" at bounding box center [163, 76] width 146 height 4
drag, startPoint x: 155, startPoint y: 74, endPoint x: 160, endPoint y: 77, distance: 5.8
click at [160, 77] on input "range" at bounding box center [163, 76] width 146 height 4
drag, startPoint x: 159, startPoint y: 75, endPoint x: 165, endPoint y: 77, distance: 5.8
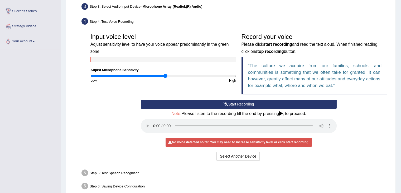
click at [165, 77] on input "range" at bounding box center [163, 76] width 146 height 4
drag, startPoint x: 165, startPoint y: 77, endPoint x: 172, endPoint y: 77, distance: 7.4
click at [172, 77] on input "range" at bounding box center [163, 76] width 146 height 4
drag, startPoint x: 172, startPoint y: 74, endPoint x: 195, endPoint y: 71, distance: 22.9
click at [192, 74] on input "range" at bounding box center [163, 76] width 146 height 4
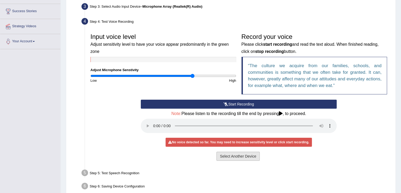
click at [243, 159] on button "Select Another Device" at bounding box center [238, 155] width 43 height 9
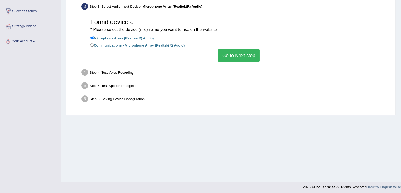
click at [254, 54] on button "Go to Next step" at bounding box center [239, 55] width 42 height 12
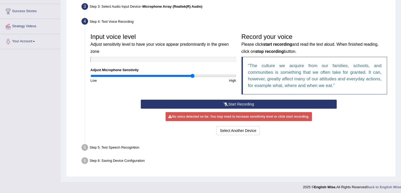
click at [213, 100] on button "Start Recording" at bounding box center [239, 103] width 196 height 9
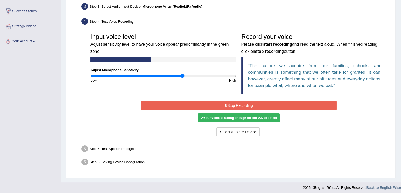
drag, startPoint x: 192, startPoint y: 74, endPoint x: 183, endPoint y: 75, distance: 9.3
click at [183, 75] on input "range" at bounding box center [163, 76] width 146 height 4
click at [170, 104] on button "Stop Recording" at bounding box center [239, 105] width 196 height 9
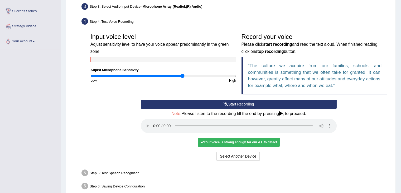
click at [178, 103] on button "Start Recording" at bounding box center [239, 103] width 196 height 9
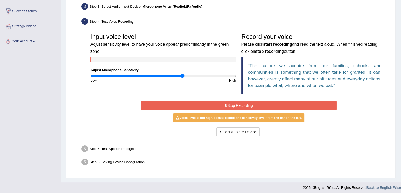
drag, startPoint x: 183, startPoint y: 77, endPoint x: 179, endPoint y: 76, distance: 4.1
click at [179, 76] on div "Input voice level Adjust sensitivity level to have your voice appear predominan…" at bounding box center [163, 57] width 151 height 52
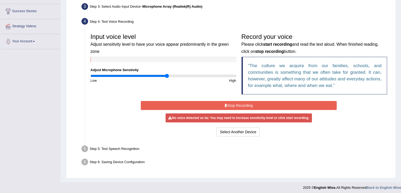
drag, startPoint x: 182, startPoint y: 76, endPoint x: 166, endPoint y: 79, distance: 15.7
type input "1.06"
click at [166, 78] on input "range" at bounding box center [163, 76] width 146 height 4
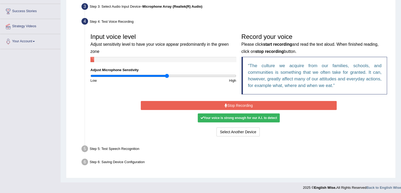
click at [197, 102] on button "Stop Recording" at bounding box center [239, 105] width 196 height 9
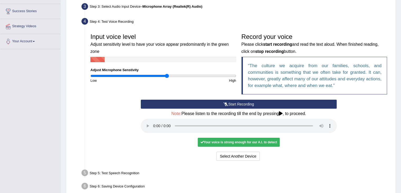
click at [217, 140] on div "Your voice is strong enough for our A.I. to detect" at bounding box center [239, 141] width 82 height 9
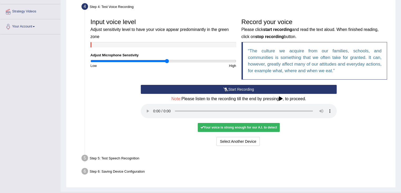
scroll to position [109, 0]
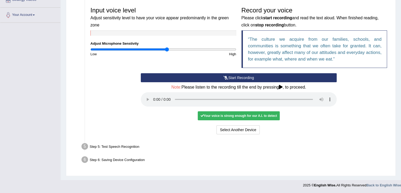
click at [303, 123] on div "Start Recording Stop Recording Note: Please listen to the recording till the en…" at bounding box center [238, 104] width 201 height 62
click at [127, 140] on ul "Step 1: Grant Permissions To access your microphone(s), we need permission to a…" at bounding box center [231, 55] width 318 height 221
click at [125, 142] on div "Step 5: Test Speech Recognition" at bounding box center [236, 147] width 314 height 12
click at [123, 145] on div "Step 5: Test Speech Recognition" at bounding box center [236, 147] width 314 height 12
click at [227, 127] on button "Select Another Device" at bounding box center [238, 129] width 43 height 9
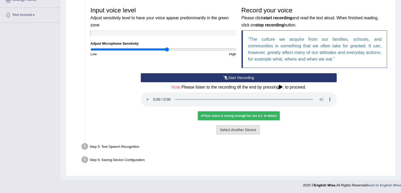
scroll to position [84, 0]
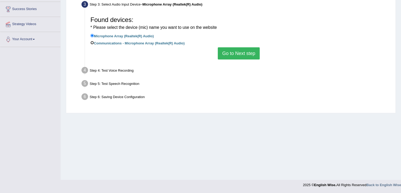
click at [93, 43] on input "Communications - Microphone Array (Realtek(R) Audio)" at bounding box center [91, 42] width 3 height 3
radio input "true"
click at [229, 53] on button "Go to Next step" at bounding box center [239, 53] width 42 height 12
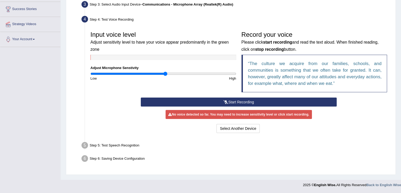
drag, startPoint x: 165, startPoint y: 73, endPoint x: 166, endPoint y: 78, distance: 5.3
click at [166, 76] on input "range" at bounding box center [163, 73] width 146 height 4
drag, startPoint x: 167, startPoint y: 73, endPoint x: 176, endPoint y: 73, distance: 9.0
click at [176, 73] on input "range" at bounding box center [163, 73] width 146 height 4
drag, startPoint x: 176, startPoint y: 73, endPoint x: 156, endPoint y: 76, distance: 19.6
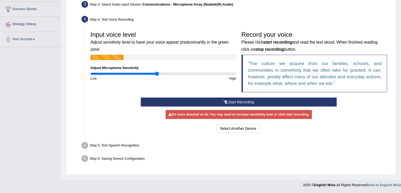
click at [156, 76] on input "range" at bounding box center [163, 73] width 146 height 4
drag, startPoint x: 151, startPoint y: 72, endPoint x: 141, endPoint y: 75, distance: 10.1
click at [141, 74] on input "range" at bounding box center [163, 73] width 146 height 4
drag, startPoint x: 126, startPoint y: 72, endPoint x: 110, endPoint y: 77, distance: 17.0
click at [110, 76] on input "range" at bounding box center [163, 73] width 146 height 4
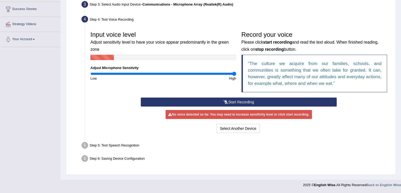
drag, startPoint x: 109, startPoint y: 73, endPoint x: 237, endPoint y: 72, distance: 128.8
click at [236, 72] on input "range" at bounding box center [163, 73] width 146 height 4
click at [239, 99] on button "Start Recording" at bounding box center [239, 101] width 196 height 9
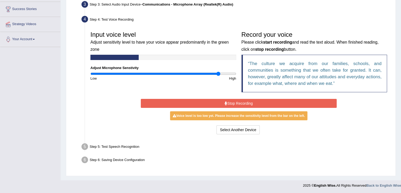
drag, startPoint x: 232, startPoint y: 72, endPoint x: 218, endPoint y: 72, distance: 14.0
click at [218, 72] on input "range" at bounding box center [163, 73] width 146 height 4
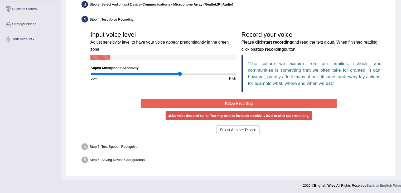
drag, startPoint x: 209, startPoint y: 73, endPoint x: 180, endPoint y: 76, distance: 29.2
type input "1.24"
click at [180, 76] on input "range" at bounding box center [163, 73] width 146 height 4
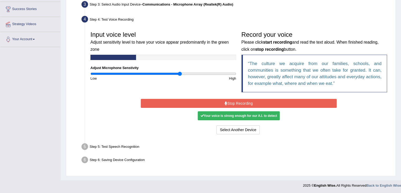
click at [221, 99] on button "Stop Recording" at bounding box center [239, 103] width 196 height 9
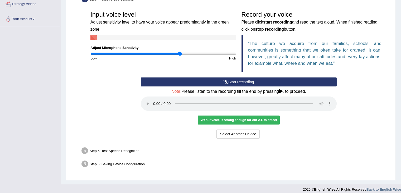
scroll to position [109, 0]
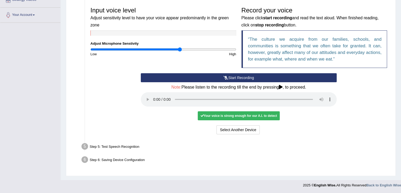
click at [135, 142] on div "Step 5: Test Speech Recognition" at bounding box center [236, 147] width 314 height 12
click at [252, 128] on button "Select Another Device" at bounding box center [238, 129] width 43 height 9
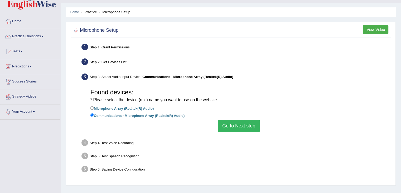
scroll to position [12, 0]
click at [105, 109] on label "Microphone Array (Realtek(R) Audio)" at bounding box center [121, 109] width 63 height 6
click at [94, 109] on input "Microphone Array (Realtek(R) Audio)" at bounding box center [91, 108] width 3 height 3
radio input "true"
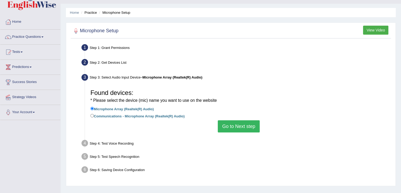
click at [106, 118] on label "Communications - Microphone Array (Realtek(R) Audio)" at bounding box center [137, 116] width 94 height 6
click at [94, 117] on input "Communications - Microphone Array (Realtek(R) Audio)" at bounding box center [91, 115] width 3 height 3
radio input "true"
click at [237, 126] on button "Go to Next step" at bounding box center [239, 126] width 42 height 12
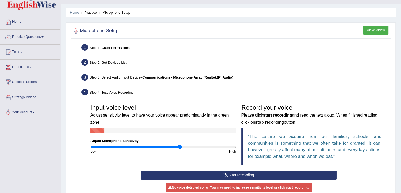
drag, startPoint x: 401, startPoint y: 80, endPoint x: 401, endPoint y: 101, distance: 20.8
click at [401, 101] on div "Home Practice Microphone Setup You have already completed the setup earlier wit…" at bounding box center [231, 120] width 341 height 264
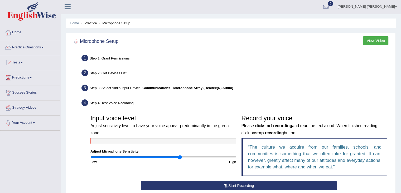
scroll to position [0, 0]
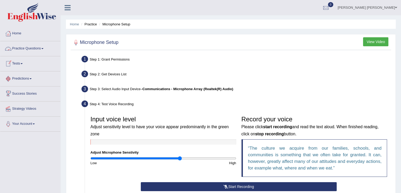
click at [44, 48] on span at bounding box center [42, 48] width 2 height 1
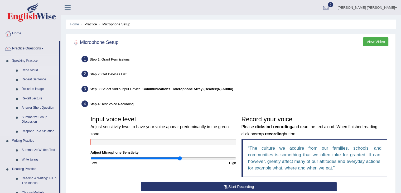
click at [32, 70] on link "Read Aloud" at bounding box center [39, 69] width 40 height 9
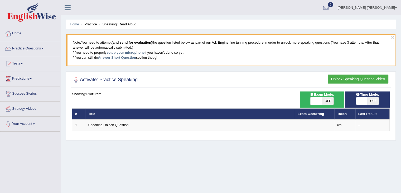
click at [368, 100] on span "OFF" at bounding box center [374, 100] width 12 height 7
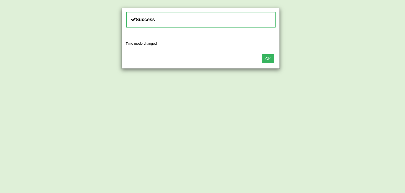
click at [266, 58] on button "OK" at bounding box center [268, 58] width 12 height 9
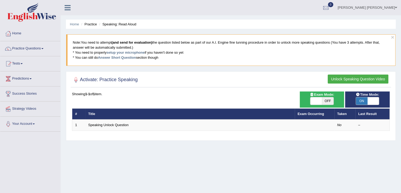
click at [360, 101] on span "ON" at bounding box center [362, 100] width 12 height 7
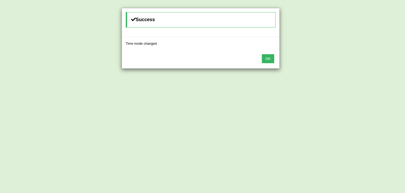
click at [269, 60] on button "OK" at bounding box center [268, 58] width 12 height 9
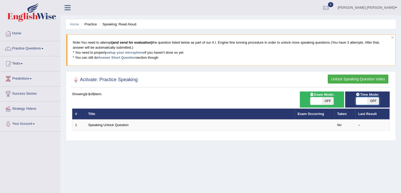
click at [367, 101] on span at bounding box center [362, 100] width 12 height 7
checkbox input "true"
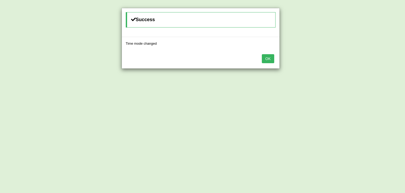
click at [263, 60] on button "OK" at bounding box center [268, 58] width 12 height 9
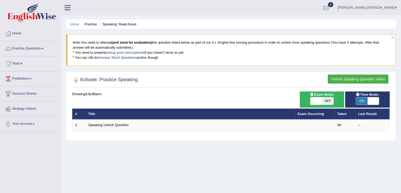
click at [327, 98] on span "OFF" at bounding box center [328, 100] width 12 height 7
checkbox input "true"
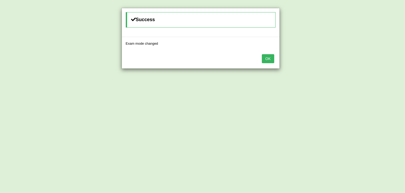
click at [271, 59] on button "OK" at bounding box center [268, 58] width 12 height 9
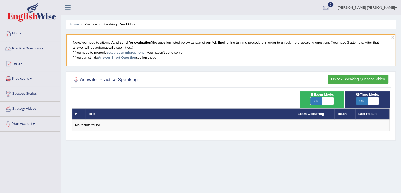
click at [39, 47] on link "Practice Questions" at bounding box center [30, 47] width 60 height 13
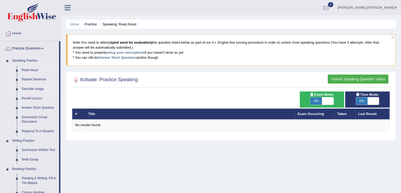
click at [29, 88] on link "Describe Image" at bounding box center [39, 88] width 40 height 9
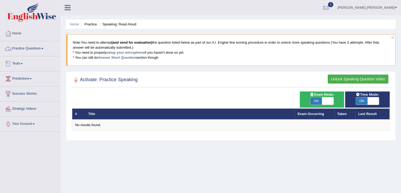
click at [30, 46] on link "Practice Questions" at bounding box center [30, 47] width 60 height 13
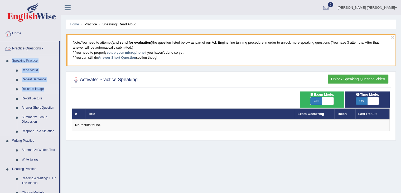
drag, startPoint x: 60, startPoint y: 53, endPoint x: 53, endPoint y: 85, distance: 32.5
click at [53, 85] on li "Practice Questions Speaking Practice Read Aloud Repeat Sentence Describe Image …" at bounding box center [30, 189] width 60 height 297
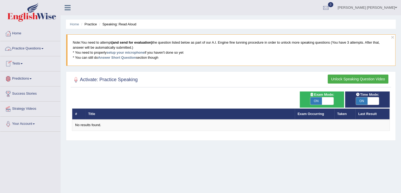
click at [42, 47] on link "Practice Questions" at bounding box center [30, 47] width 60 height 13
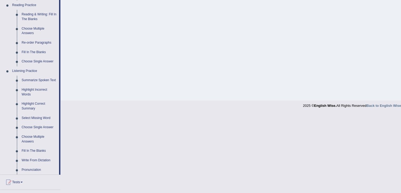
scroll to position [142, 0]
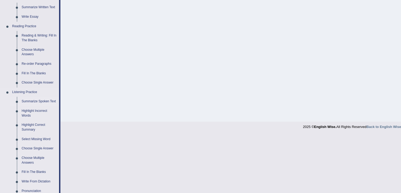
click at [40, 99] on link "Summarize Spoken Text" at bounding box center [39, 101] width 40 height 9
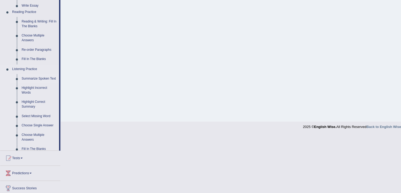
scroll to position [84, 0]
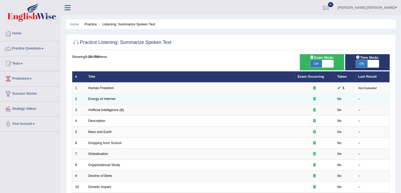
click at [313, 99] on div at bounding box center [315, 98] width 34 height 5
click at [342, 99] on td "No" at bounding box center [345, 98] width 21 height 11
click at [364, 99] on div "–" at bounding box center [373, 98] width 28 height 5
click at [359, 94] on td "–" at bounding box center [373, 98] width 34 height 11
click at [232, 98] on td "Energy of Internet" at bounding box center [189, 98] width 209 height 11
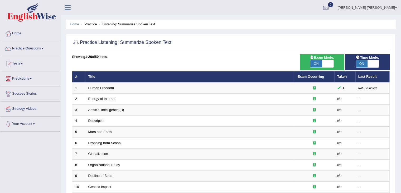
click at [319, 63] on span "ON" at bounding box center [317, 63] width 12 height 7
checkbox input "false"
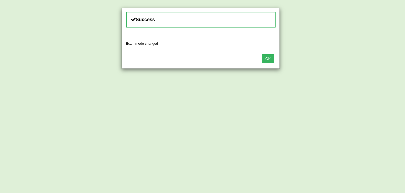
click at [267, 58] on button "OK" at bounding box center [268, 58] width 12 height 9
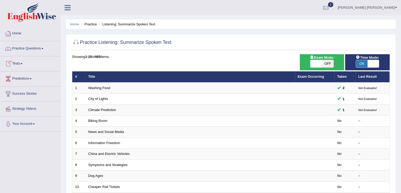
click at [28, 48] on link "Practice Questions" at bounding box center [30, 47] width 60 height 13
